Goal: Manage account settings

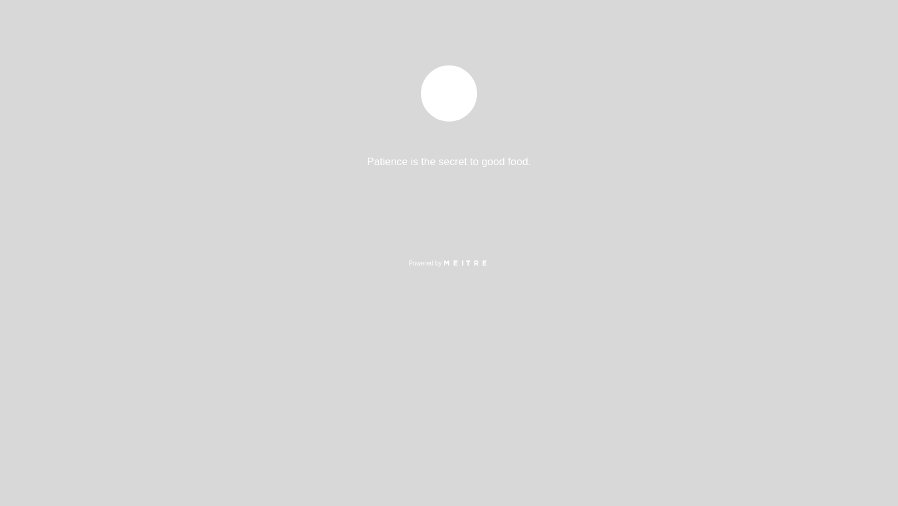
select select "es"
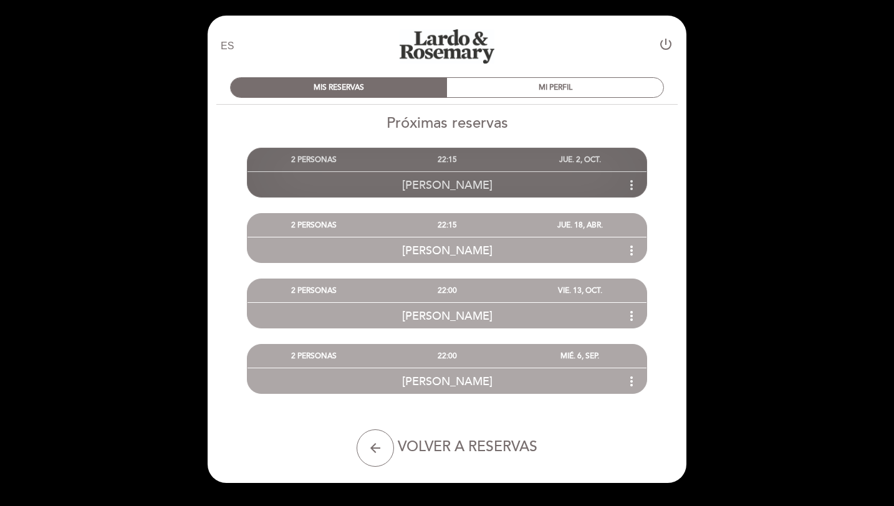
click at [630, 183] on icon "more_vert" at bounding box center [631, 185] width 15 height 15
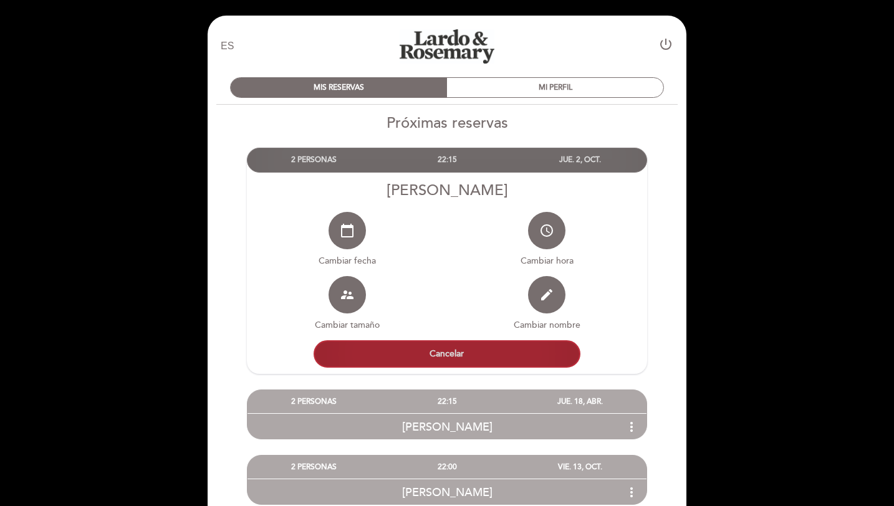
click at [480, 365] on button "Cancelar" at bounding box center [447, 353] width 267 height 27
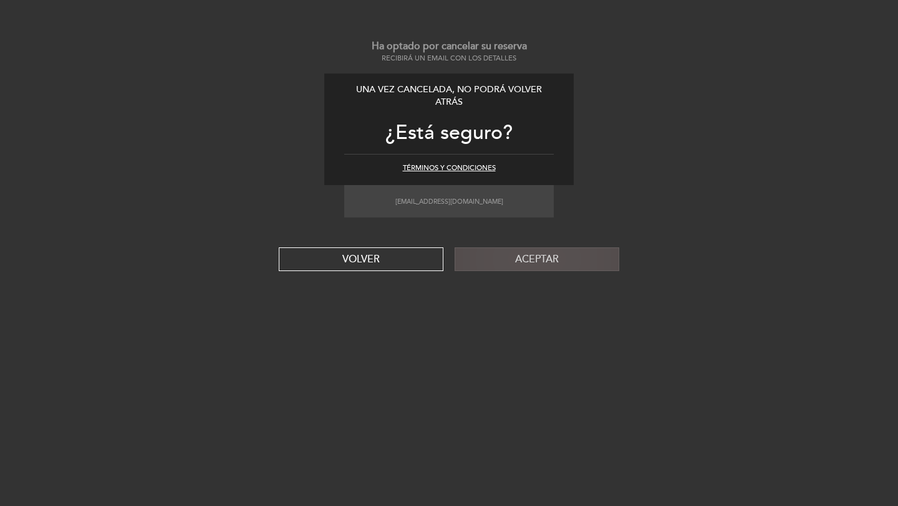
click at [524, 251] on button "Aceptar" at bounding box center [537, 260] width 165 height 24
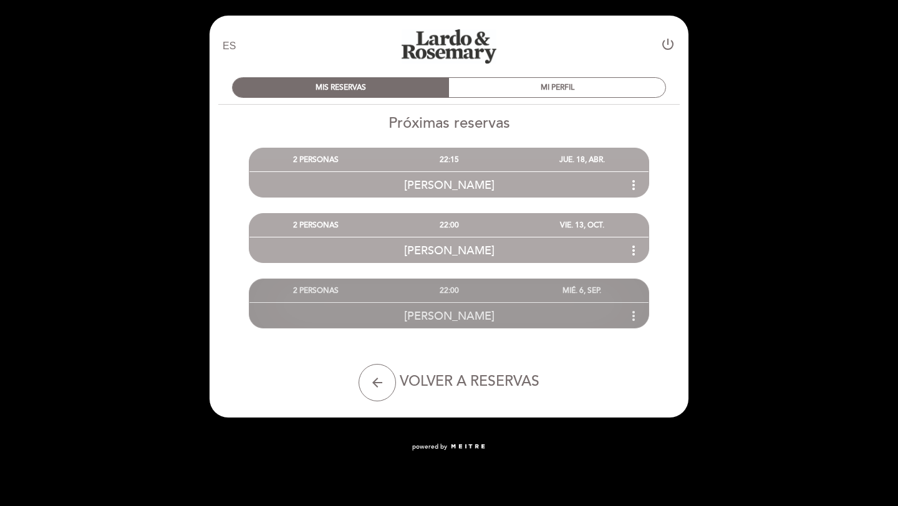
click at [505, 301] on div "22:00" at bounding box center [448, 290] width 133 height 23
click at [513, 291] on div "22:00" at bounding box center [448, 290] width 133 height 23
click at [635, 317] on icon "more_vert" at bounding box center [633, 316] width 15 height 15
